Goal: Task Accomplishment & Management: Use online tool/utility

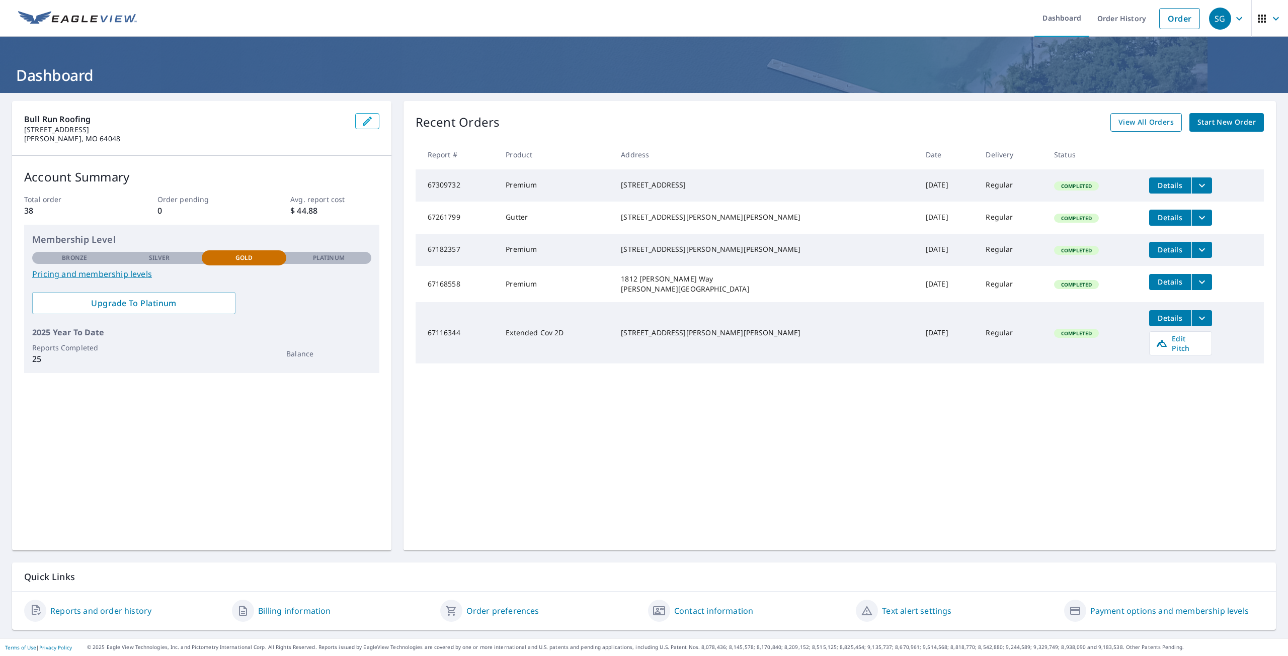
click at [1139, 125] on span "View All Orders" at bounding box center [1145, 122] width 55 height 13
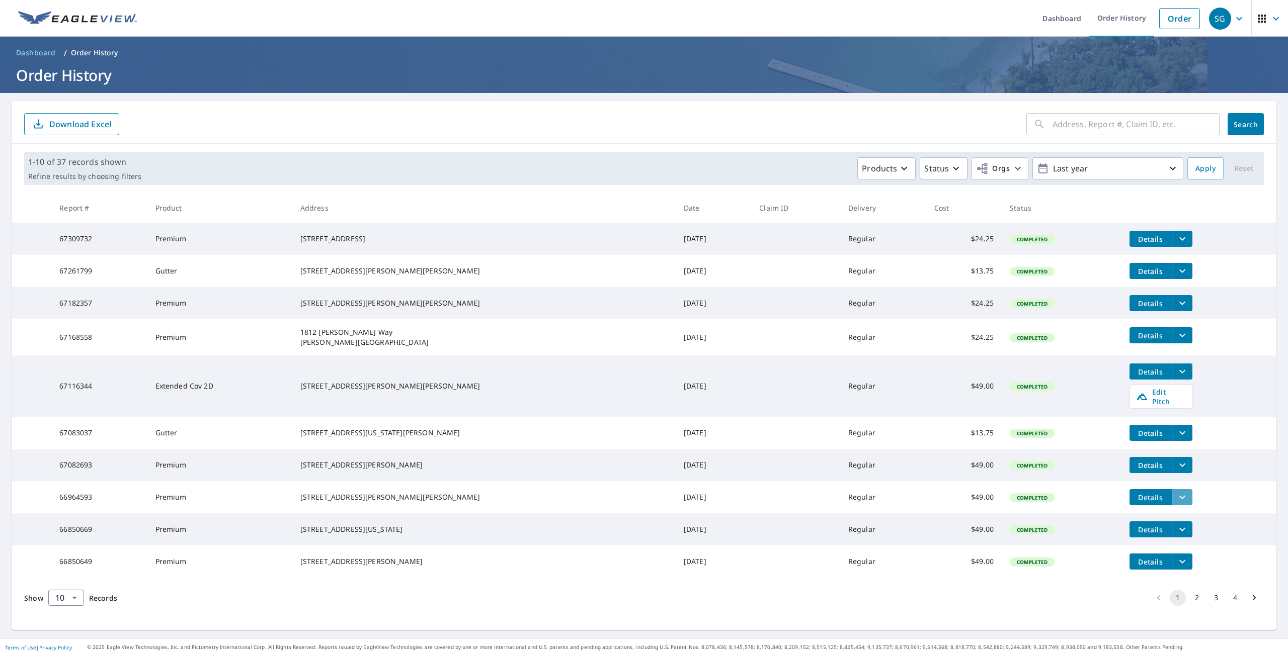
click at [1176, 504] on icon "filesDropdownBtn-66964593" at bounding box center [1182, 497] width 12 height 12
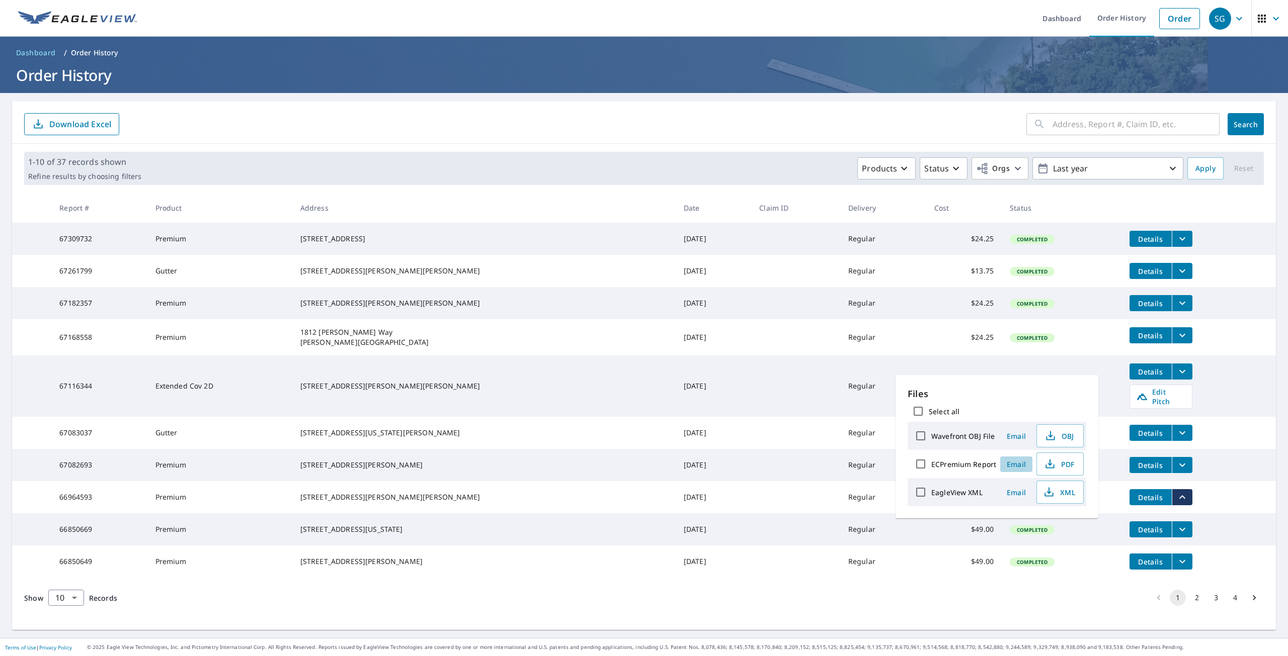
click at [1011, 467] on span "Email" at bounding box center [1016, 465] width 24 height 10
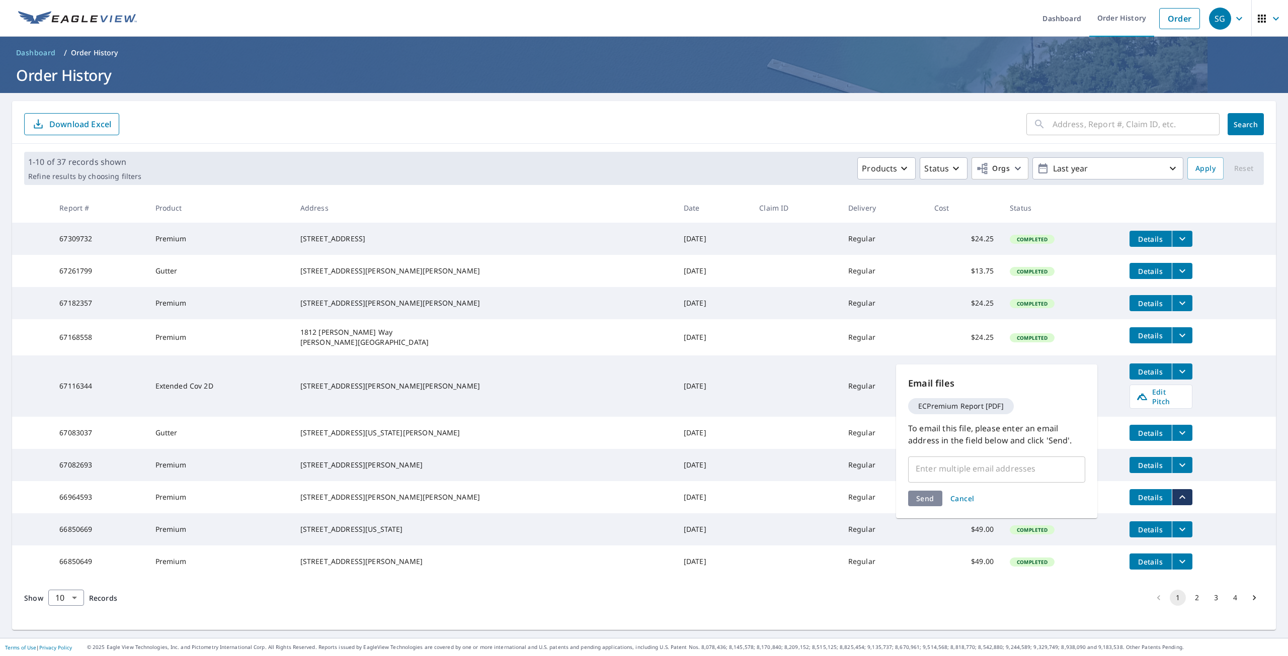
click at [971, 471] on input "text" at bounding box center [988, 468] width 153 height 19
type input "[EMAIL_ADDRESS][DOMAIN_NAME]"
click at [926, 498] on div "Send Cancel" at bounding box center [996, 499] width 177 height 16
click at [931, 513] on span "Send" at bounding box center [925, 518] width 18 height 10
